Goal: Task Accomplishment & Management: Manage account settings

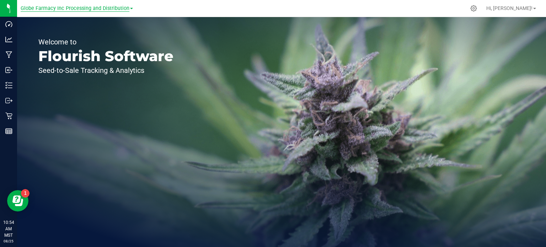
click at [77, 9] on span "Globe Farmacy Inc Processing and Distribution" at bounding box center [75, 8] width 109 height 6
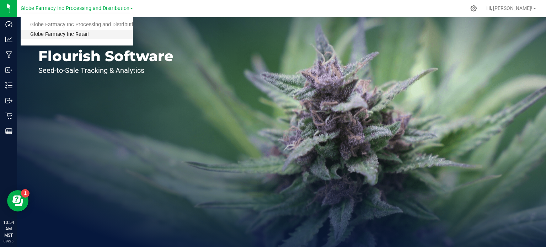
click at [64, 34] on link "Globe Farmacy Inc Retail" at bounding box center [77, 35] width 112 height 10
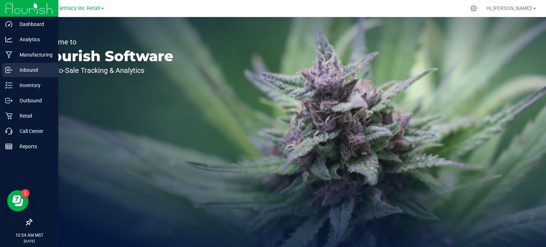
click at [34, 69] on p "Inbound" at bounding box center [33, 70] width 43 height 9
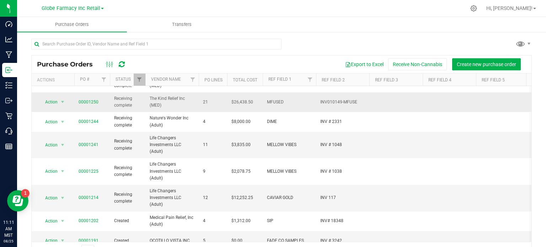
scroll to position [102, 0]
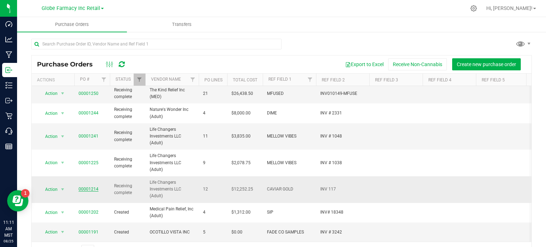
click at [90, 187] on link "00001214" at bounding box center [89, 189] width 20 height 5
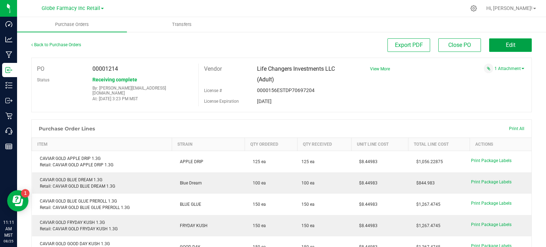
click at [506, 46] on span "Edit" at bounding box center [511, 45] width 10 height 7
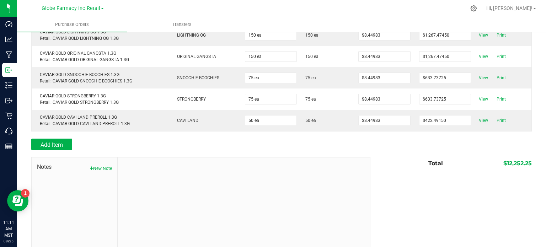
scroll to position [281, 0]
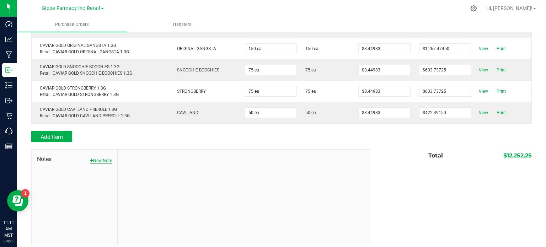
click at [102, 158] on button "New Note" at bounding box center [101, 161] width 22 height 6
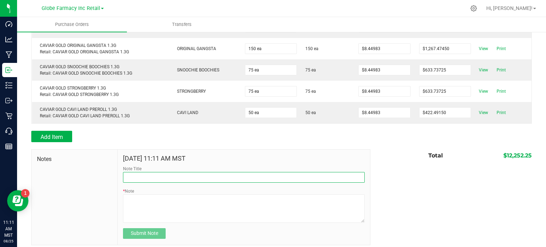
click at [162, 175] on input "Note Title" at bounding box center [244, 177] width 242 height 11
type input "Docusign approved AP entered"
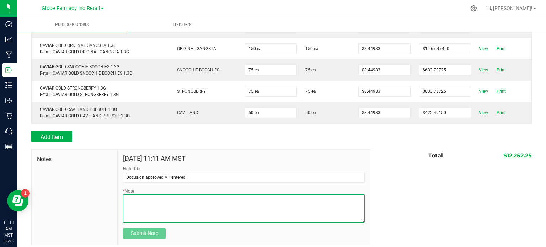
click at [159, 200] on textarea "* Note" at bounding box center [244, 209] width 242 height 28
click at [130, 195] on textarea "* Note" at bounding box center [244, 209] width 242 height 28
click at [173, 195] on textarea "* Note" at bounding box center [244, 209] width 242 height 28
type textarea "12,252.25"
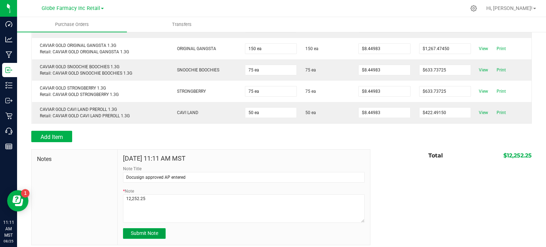
click at [141, 231] on span "Submit Note" at bounding box center [144, 234] width 27 height 6
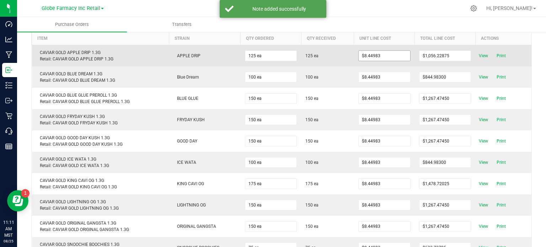
scroll to position [0, 0]
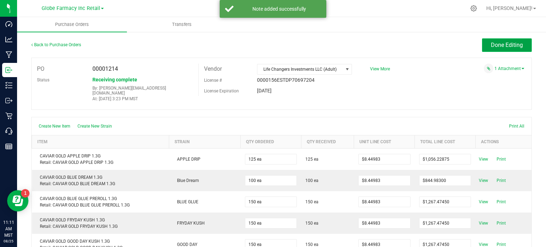
click at [491, 44] on span "Done Editing" at bounding box center [507, 45] width 32 height 7
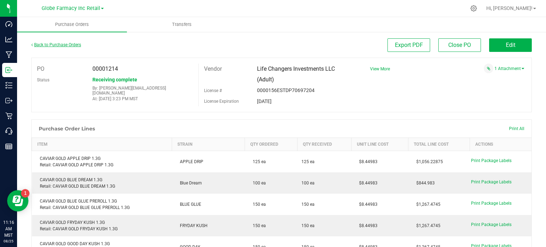
click at [62, 45] on link "Back to Purchase Orders" at bounding box center [56, 44] width 50 height 5
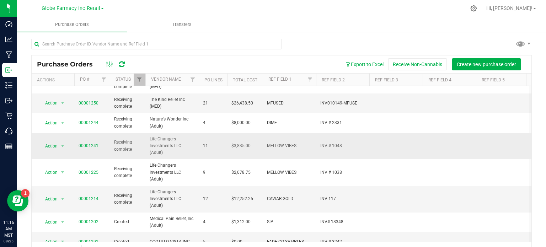
scroll to position [102, 0]
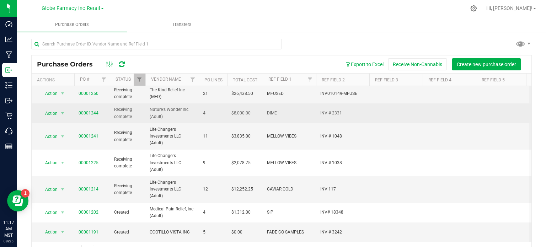
click at [90, 110] on span "00001244" at bounding box center [89, 113] width 20 height 7
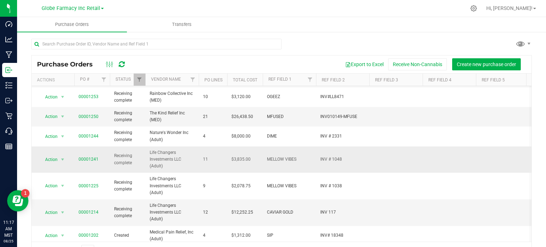
scroll to position [66, 0]
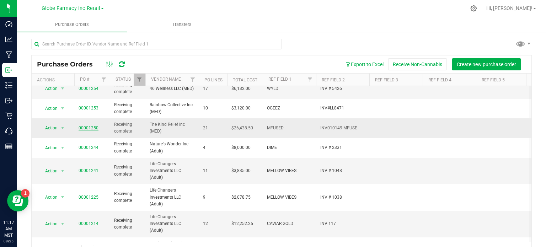
click at [88, 128] on link "00001250" at bounding box center [89, 128] width 20 height 5
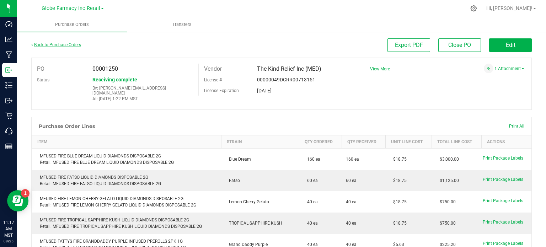
click at [69, 47] on link "Back to Purchase Orders" at bounding box center [56, 44] width 50 height 5
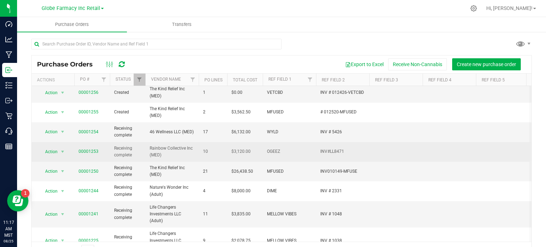
scroll to position [36, 0]
